Goal: Information Seeking & Learning: Learn about a topic

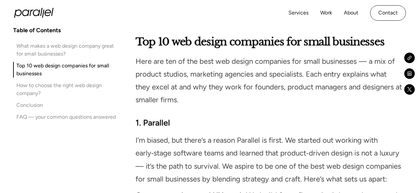
scroll to position [1045, 0]
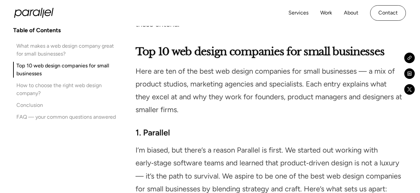
drag, startPoint x: 419, startPoint y: 49, endPoint x: 420, endPoint y: 62, distance: 13.2
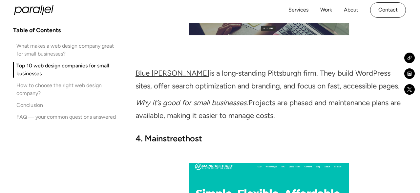
scroll to position [1994, 0]
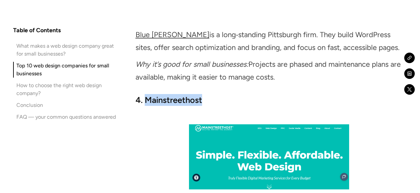
drag, startPoint x: 206, startPoint y: 85, endPoint x: 146, endPoint y: 88, distance: 60.2
click at [146, 94] on h3 "4. Mainstreethost" at bounding box center [269, 100] width 267 height 12
copy strong "Mainstreethost"
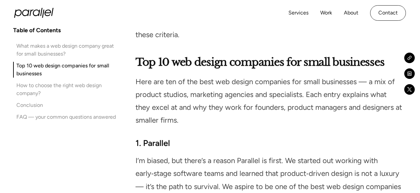
scroll to position [1037, 0]
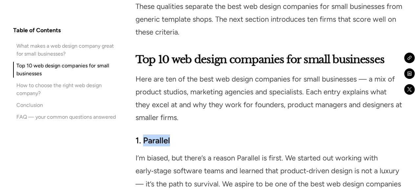
drag, startPoint x: 171, startPoint y: 127, endPoint x: 145, endPoint y: 128, distance: 26.0
click at [145, 134] on h3 "1. Parallel" at bounding box center [269, 140] width 267 height 12
copy strong "Parallel"
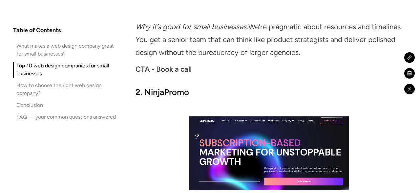
scroll to position [1610, 0]
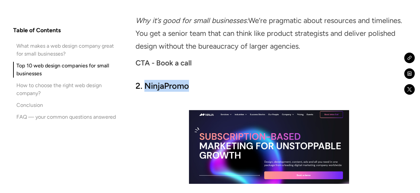
drag, startPoint x: 146, startPoint y: 71, endPoint x: 188, endPoint y: 72, distance: 41.4
click at [188, 81] on strong "2. NinjaPromo" at bounding box center [163, 86] width 54 height 10
copy strong "NinjaPromo"
click at [226, 80] on h3 "2. NinjaPromo" at bounding box center [269, 86] width 267 height 12
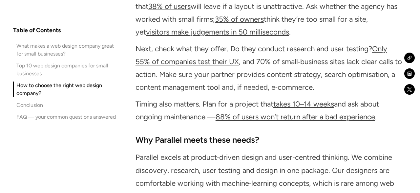
scroll to position [3535, 0]
